Goal: Information Seeking & Learning: Learn about a topic

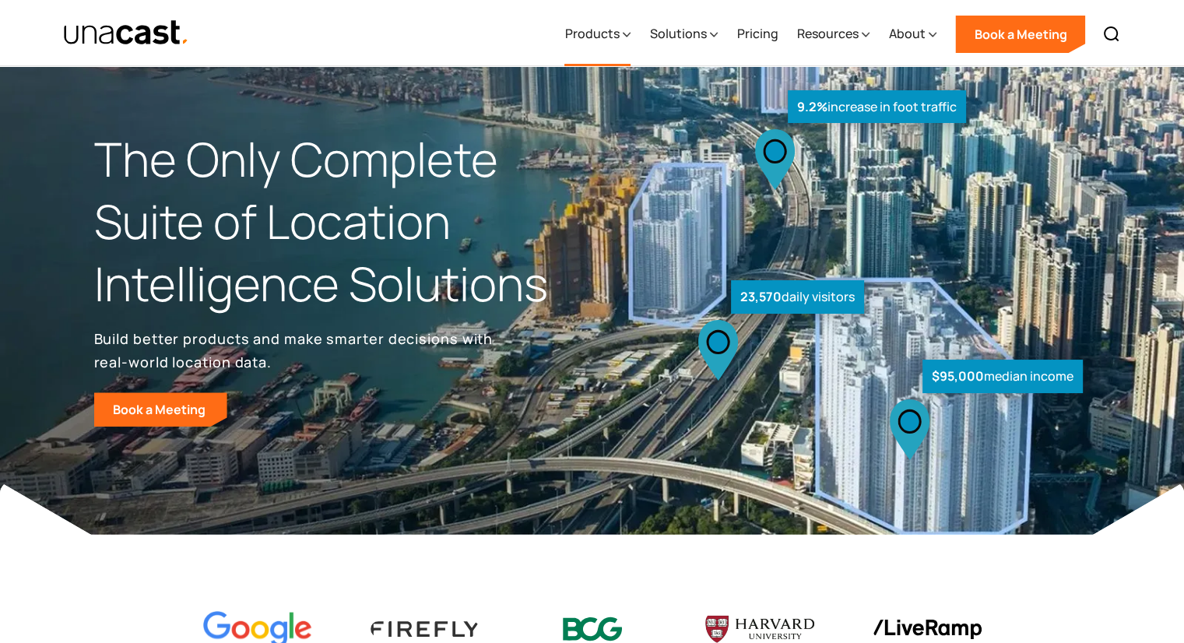
click at [623, 30] on div "Products" at bounding box center [597, 34] width 66 height 64
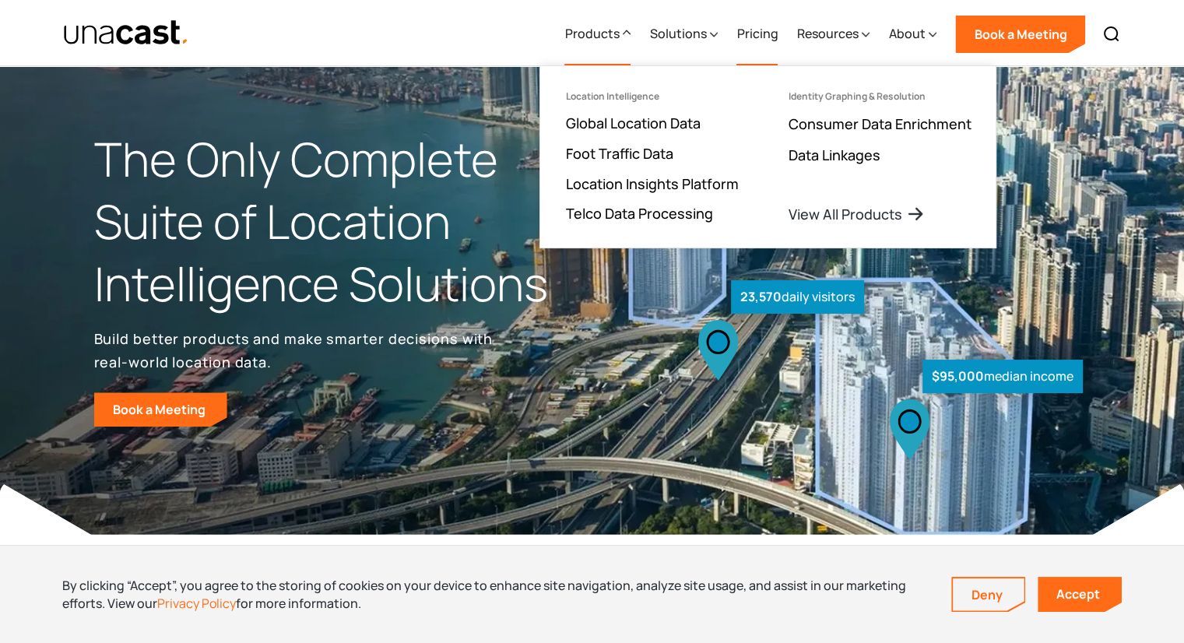
click at [774, 39] on link "Pricing" at bounding box center [756, 34] width 41 height 64
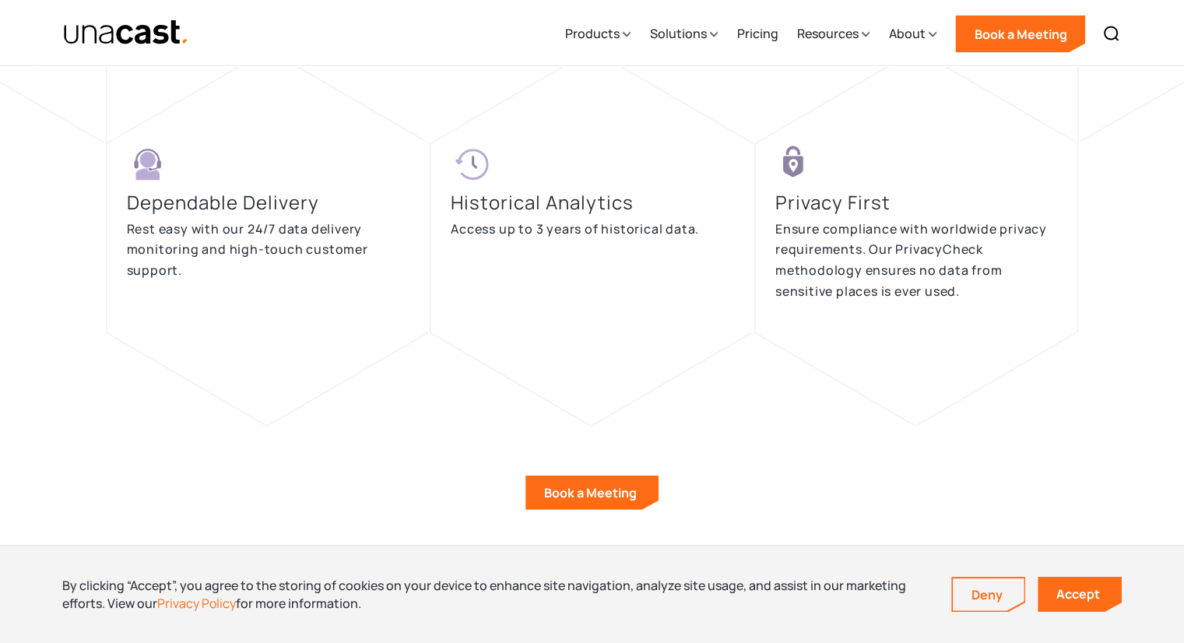
scroll to position [3618, 0]
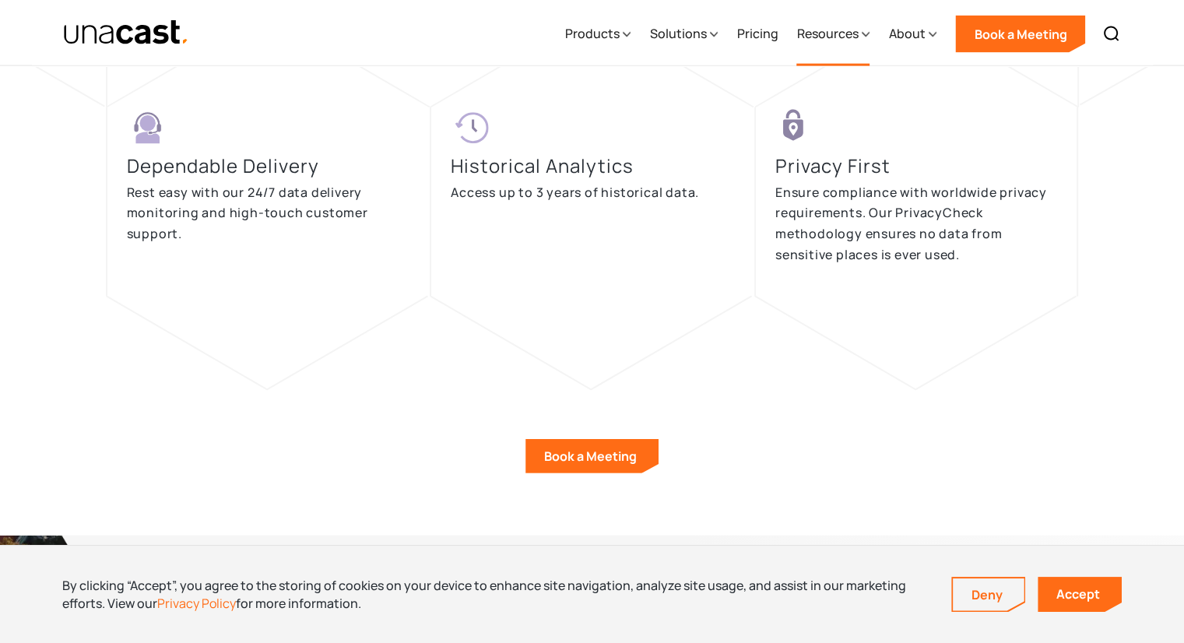
click at [828, 36] on div "Resources" at bounding box center [826, 33] width 61 height 19
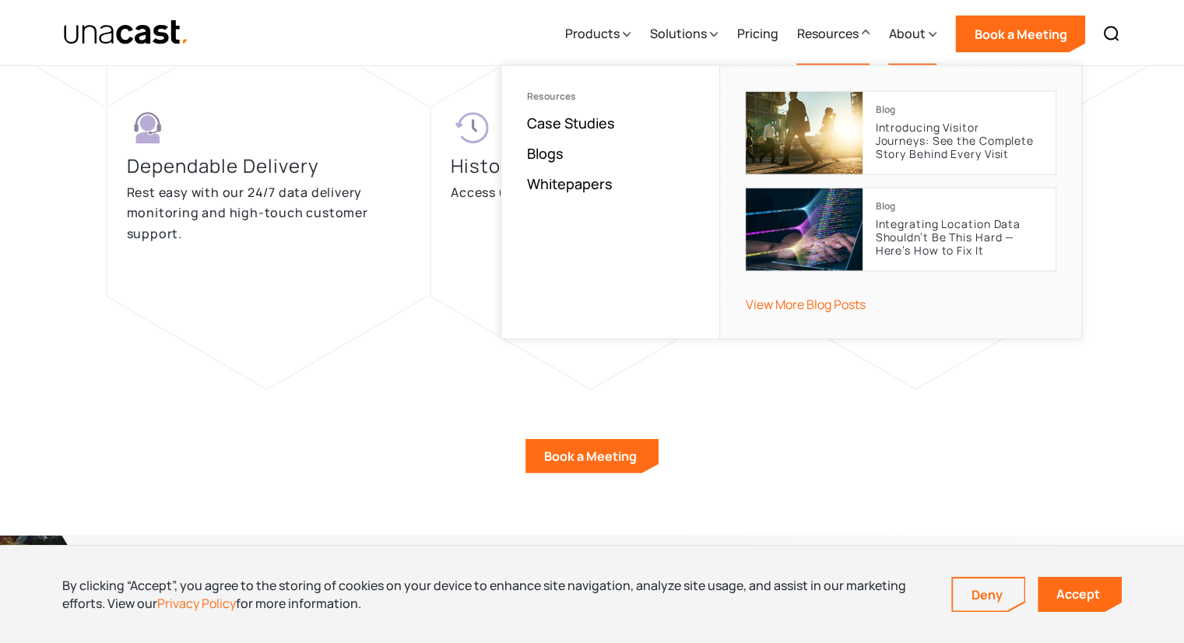
click at [912, 38] on div "About" at bounding box center [906, 33] width 37 height 19
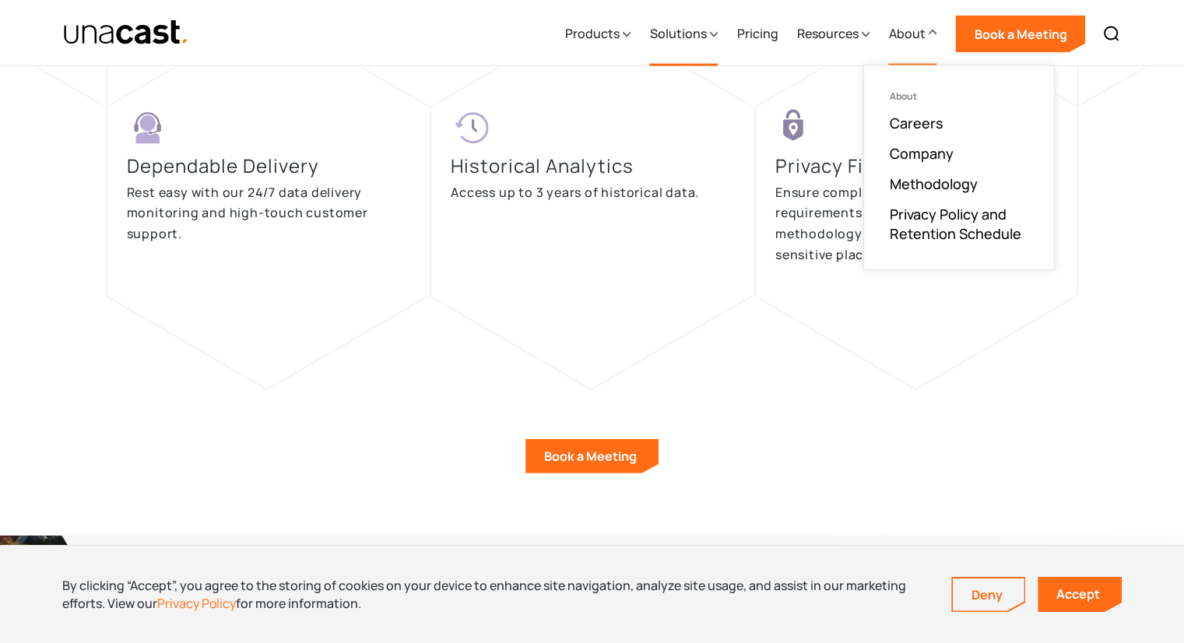
click at [697, 29] on div "Solutions" at bounding box center [677, 33] width 57 height 19
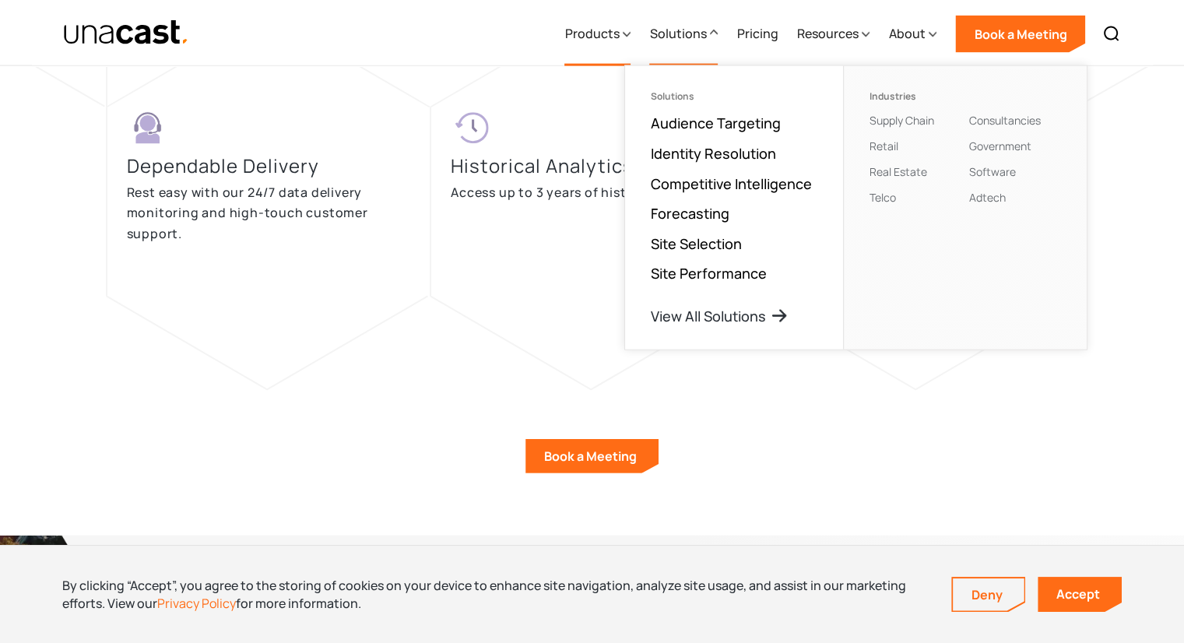
click at [622, 36] on div "Products" at bounding box center [597, 34] width 66 height 64
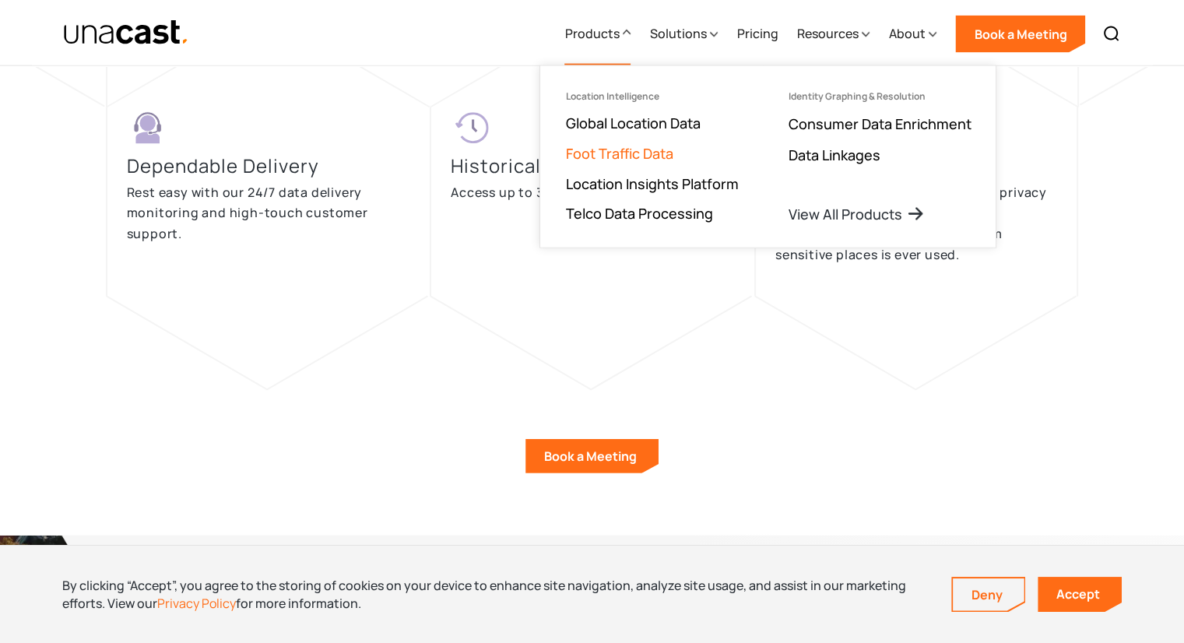
click at [666, 153] on link "Foot Traffic Data" at bounding box center [618, 153] width 107 height 19
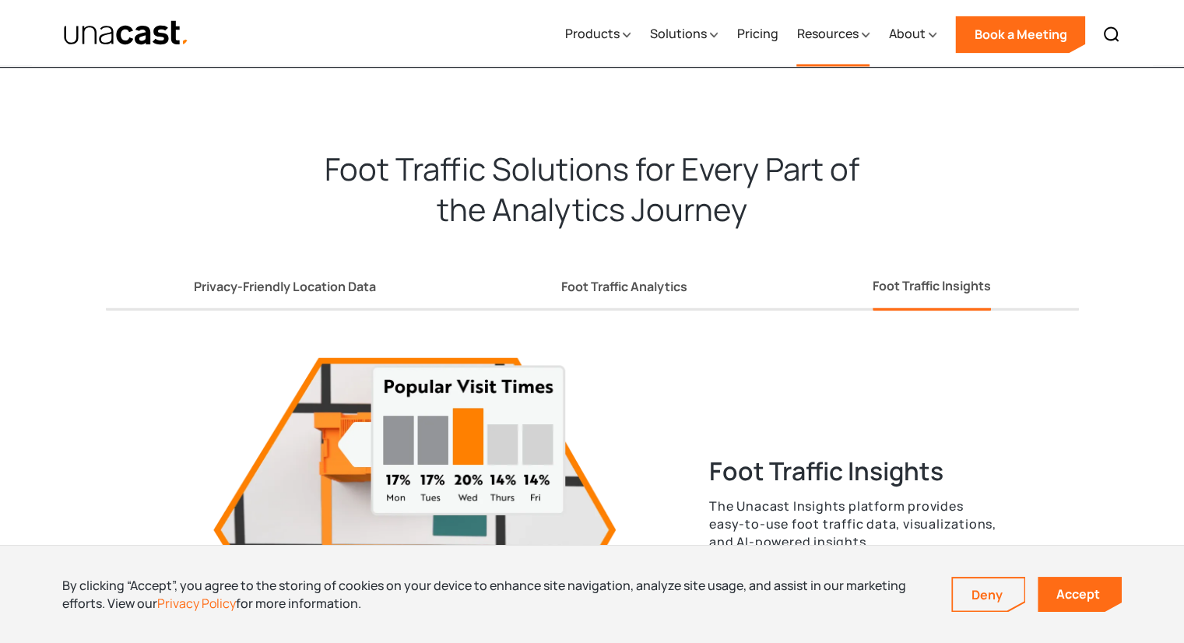
scroll to position [2621, 0]
